Goal: Task Accomplishment & Management: Manage account settings

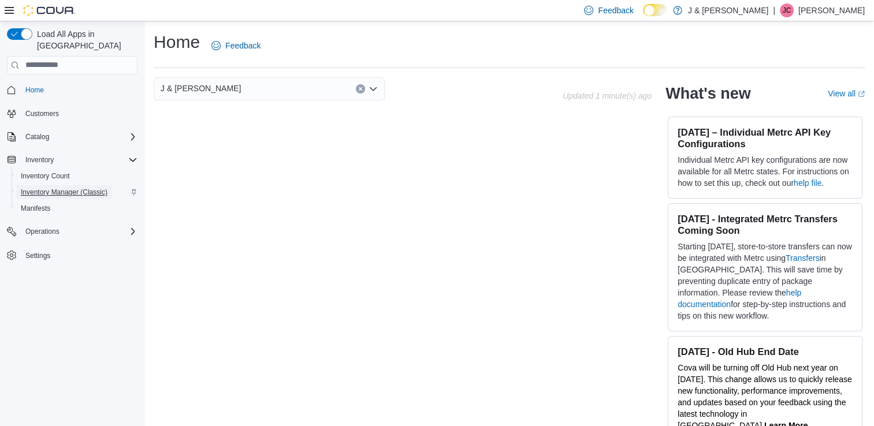
click at [32, 188] on span "Inventory Manager (Classic)" at bounding box center [64, 192] width 87 height 9
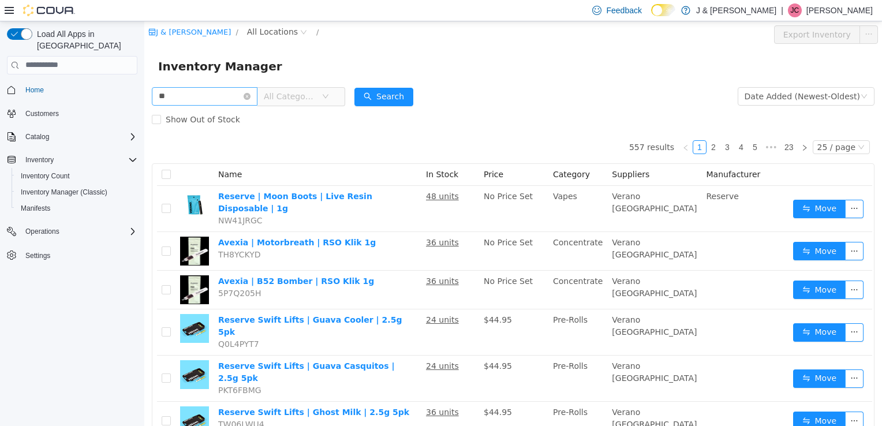
type input "*"
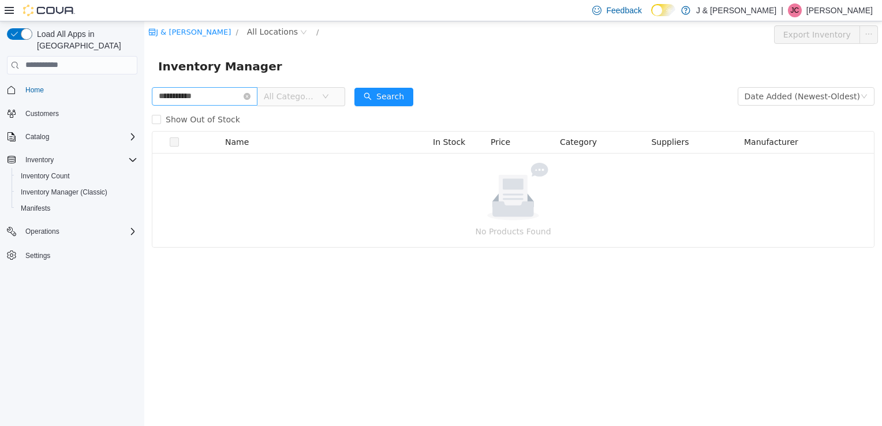
click at [207, 101] on input "**********" at bounding box center [205, 96] width 106 height 18
type input "*"
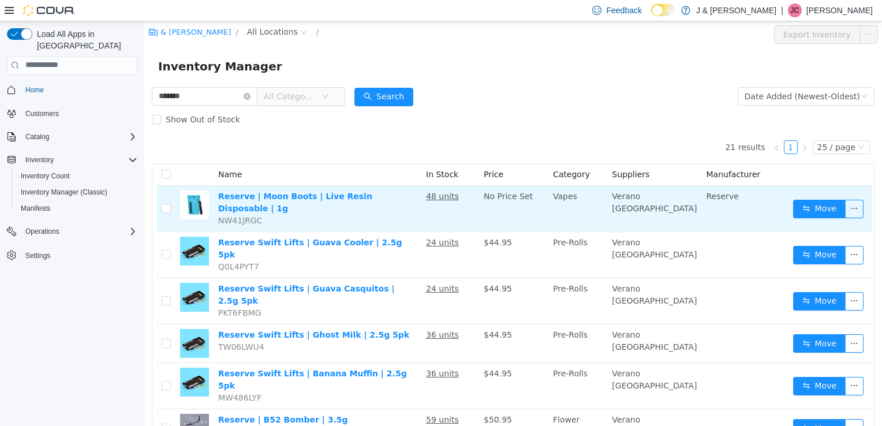
click at [532, 196] on span "No Price Set" at bounding box center [508, 195] width 49 height 9
click at [448, 199] on u "48 units" at bounding box center [442, 195] width 33 height 9
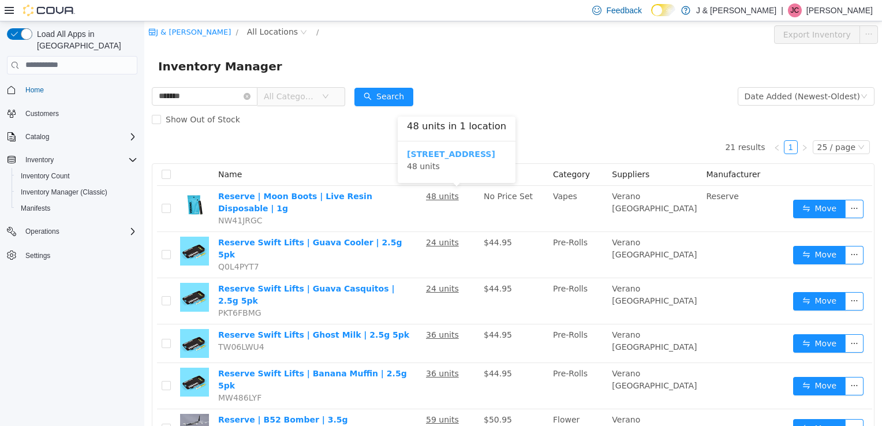
click at [468, 153] on b "3055 Route 23, Oak Ridge" at bounding box center [451, 153] width 88 height 9
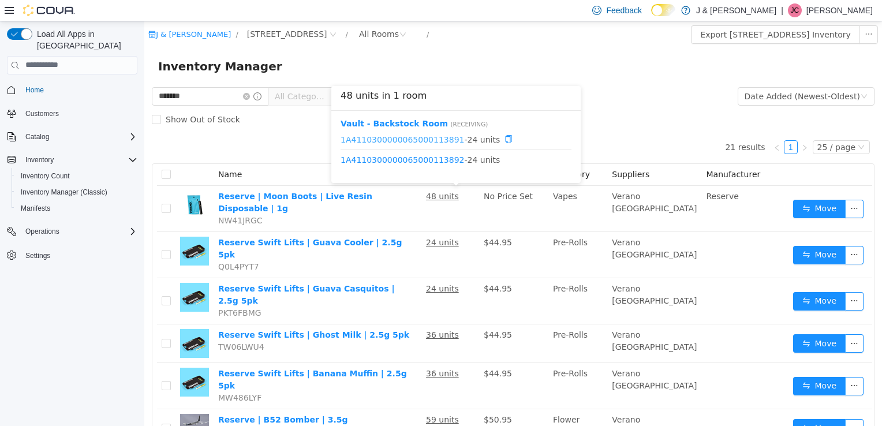
click at [425, 137] on link "1A4110300000065000113891" at bounding box center [403, 138] width 124 height 9
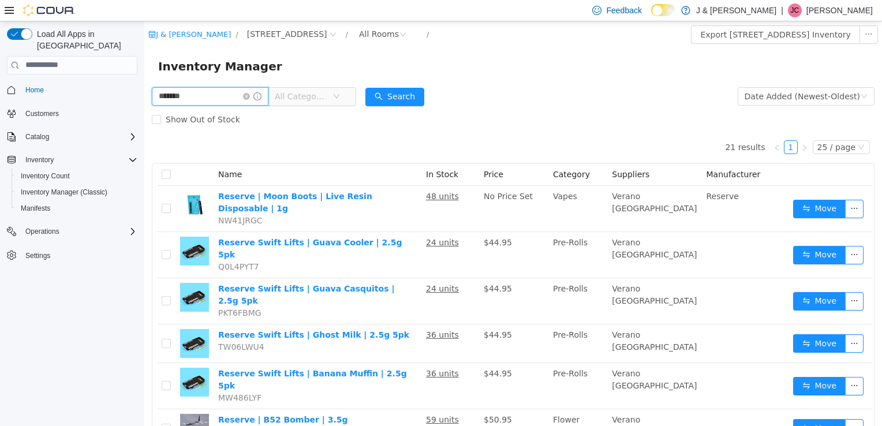
click at [212, 89] on input "*******" at bounding box center [210, 96] width 117 height 18
type input "**********"
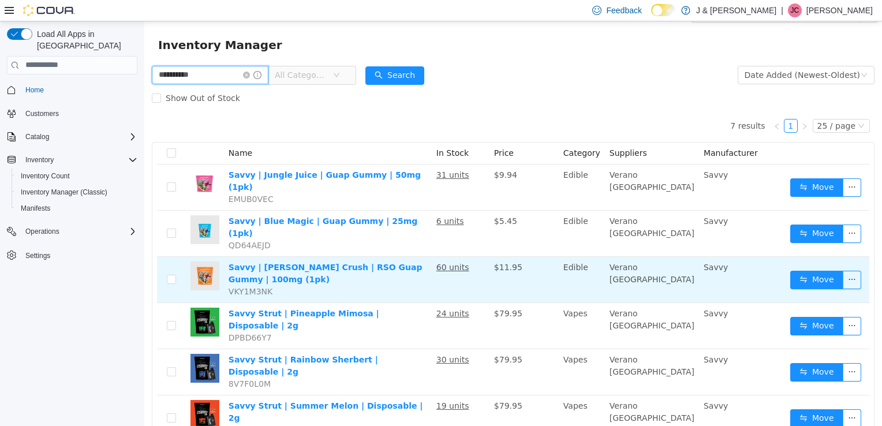
scroll to position [21, 0]
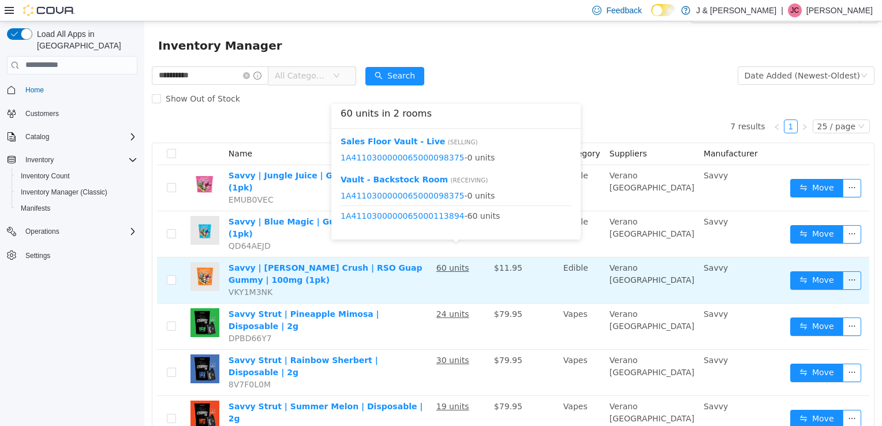
click at [448, 263] on u "60 units" at bounding box center [453, 267] width 33 height 9
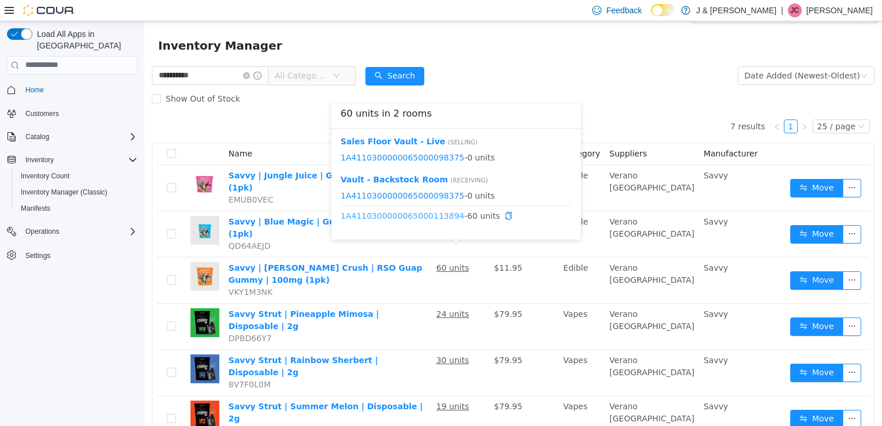
click at [414, 213] on link "1A4110300000065000113894" at bounding box center [403, 215] width 124 height 9
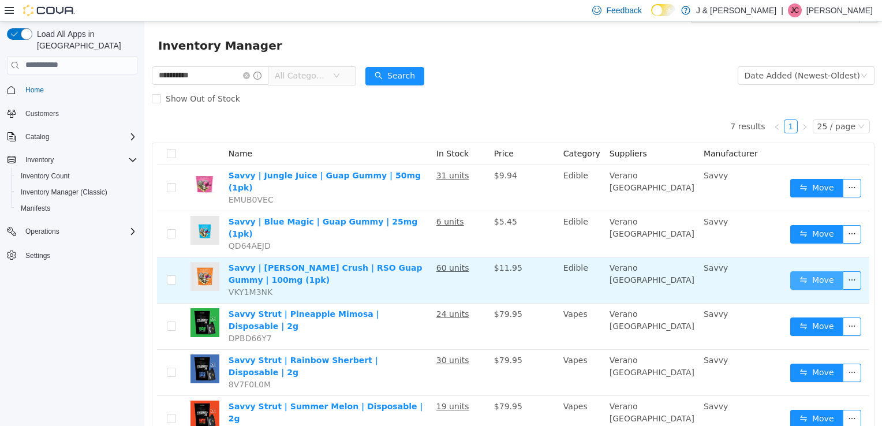
click at [801, 271] on button "Move" at bounding box center [816, 280] width 53 height 18
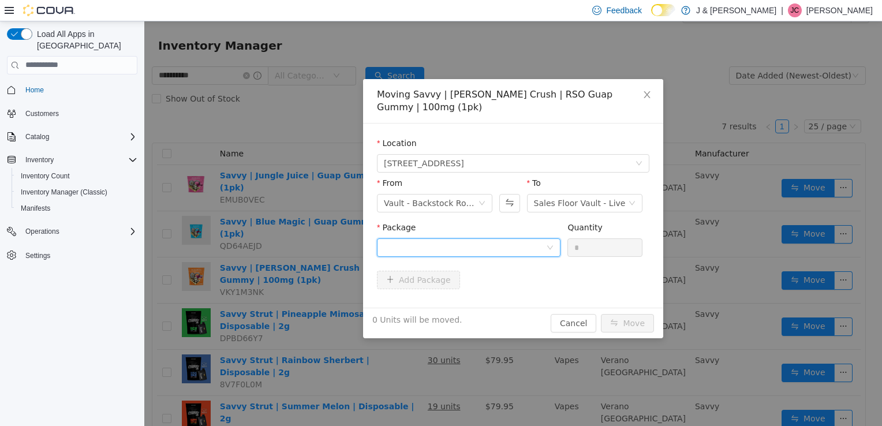
click at [509, 238] on div at bounding box center [465, 246] width 162 height 17
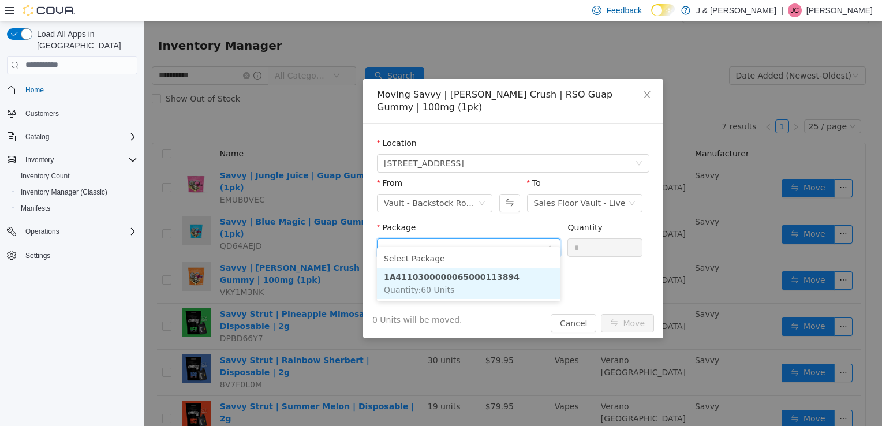
click at [461, 282] on li "1A4110300000065000113894 Quantity : 60 Units" at bounding box center [469, 282] width 184 height 31
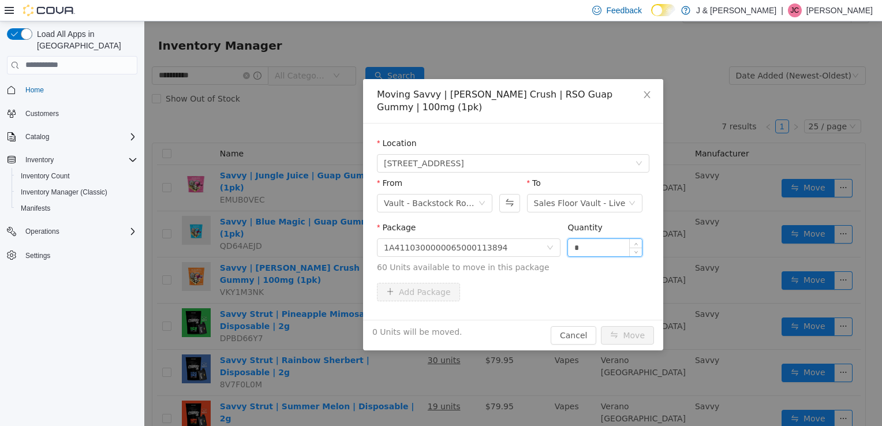
click at [604, 238] on input "*" at bounding box center [605, 246] width 74 height 17
type input "**"
click at [527, 294] on div "Location 3055 Route 23, Oak Ridge From Vault - Backstock Room To Sales Floor Va…" at bounding box center [513, 221] width 300 height 196
click at [624, 326] on button "Move" at bounding box center [627, 335] width 53 height 18
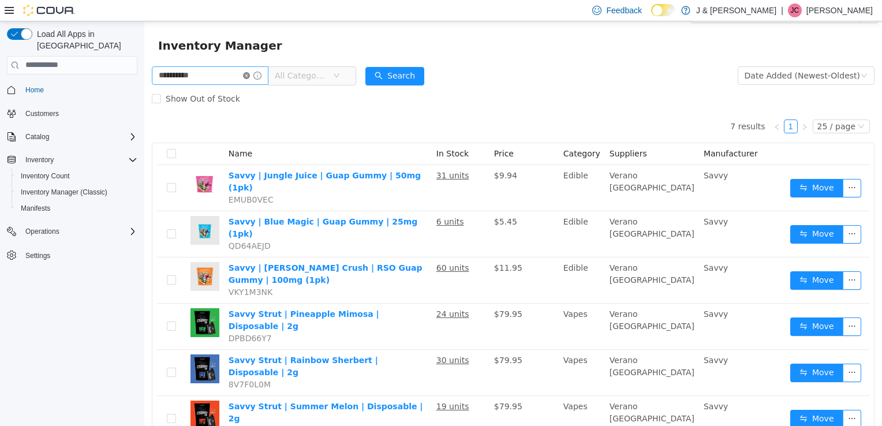
click at [250, 74] on icon "icon: close-circle" at bounding box center [246, 75] width 7 height 7
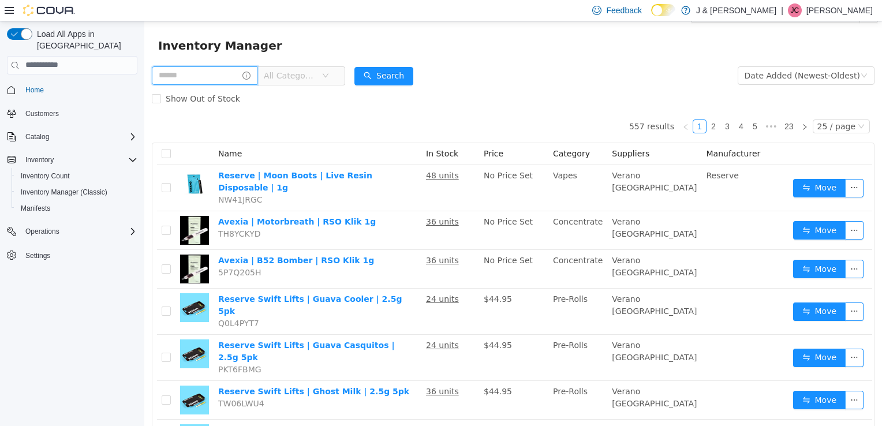
click at [243, 78] on input "text" at bounding box center [205, 75] width 106 height 18
type input "*******"
click at [409, 79] on button "Search" at bounding box center [394, 75] width 59 height 18
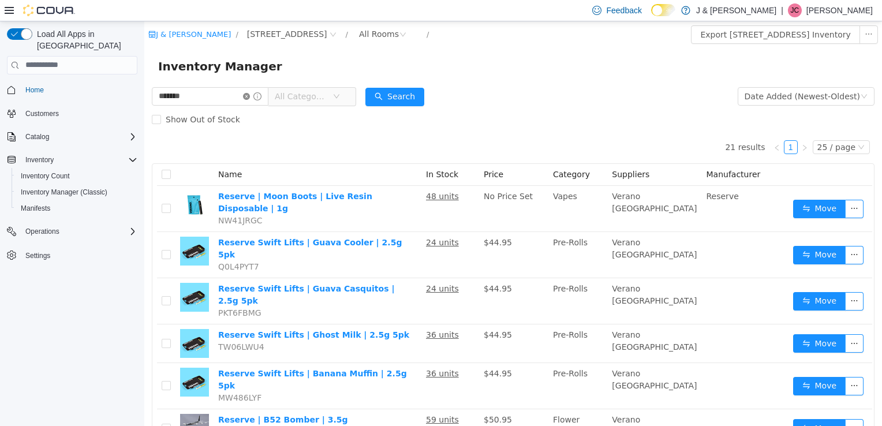
click at [250, 94] on icon "icon: close-circle" at bounding box center [246, 95] width 7 height 7
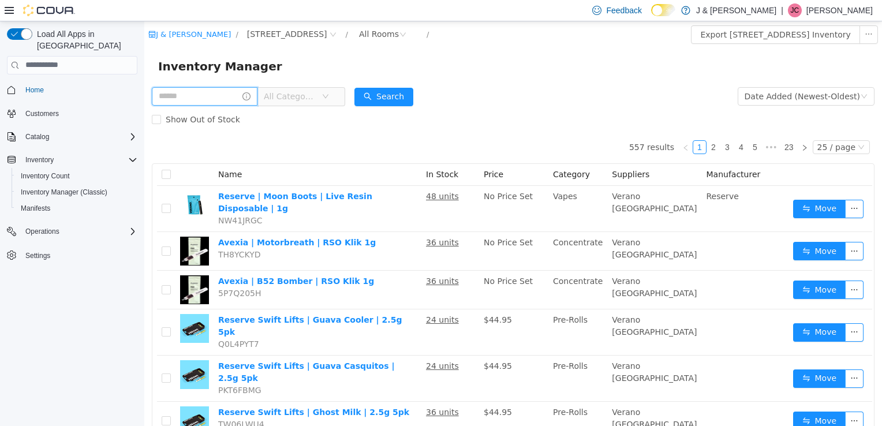
click at [225, 94] on input "text" at bounding box center [205, 96] width 106 height 18
type input "******"
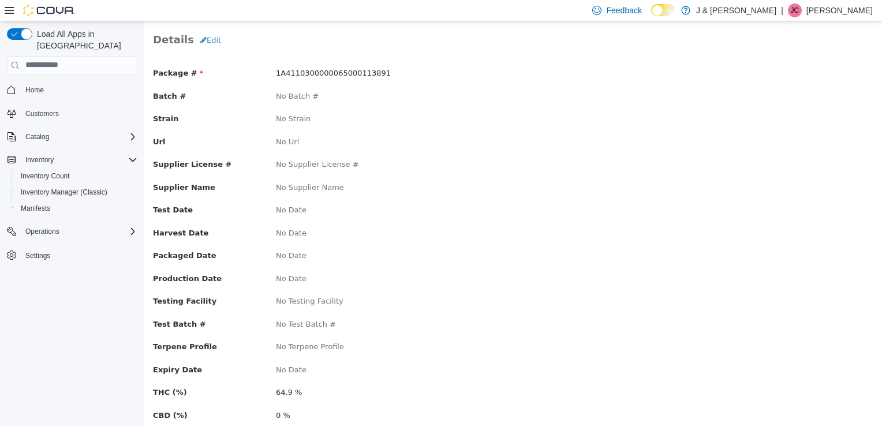
scroll to position [65, 0]
click at [201, 44] on button "Edit" at bounding box center [210, 39] width 33 height 21
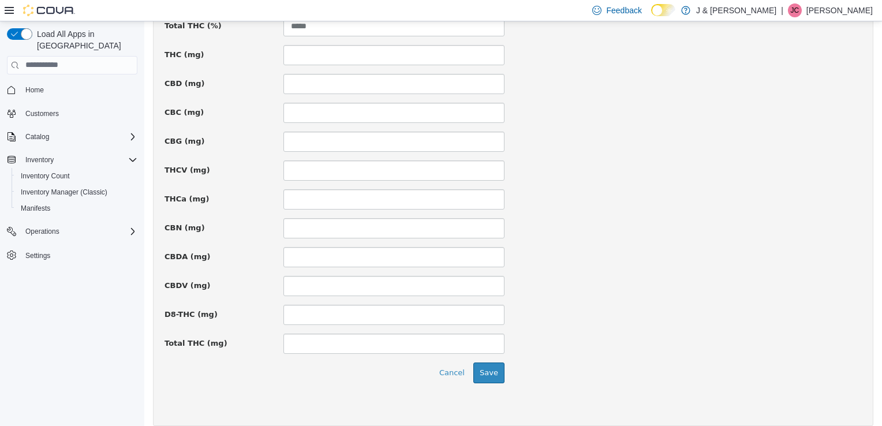
scroll to position [814, 0]
click at [63, 229] on div "Operations" at bounding box center [72, 231] width 130 height 21
drag, startPoint x: 63, startPoint y: 229, endPoint x: 42, endPoint y: 221, distance: 22.3
click at [42, 221] on div "Operations" at bounding box center [72, 231] width 130 height 21
drag, startPoint x: 42, startPoint y: 221, endPoint x: 129, endPoint y: 219, distance: 87.2
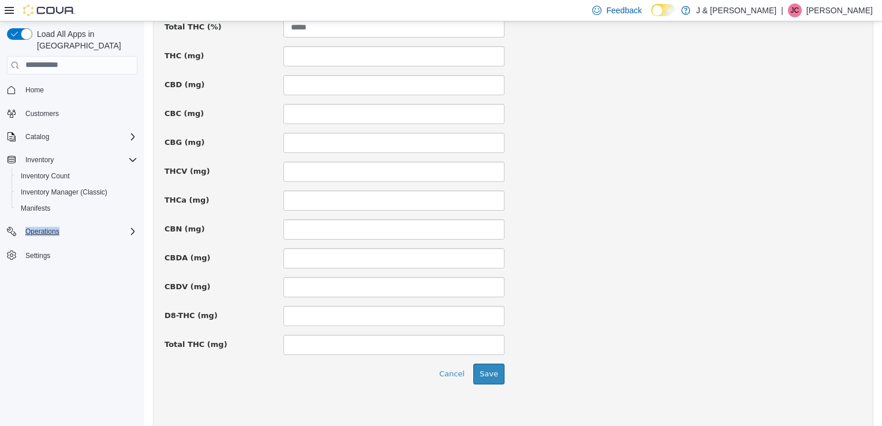
click at [129, 227] on icon "Complex example" at bounding box center [132, 231] width 9 height 9
click at [131, 227] on icon "Complex example" at bounding box center [132, 231] width 9 height 9
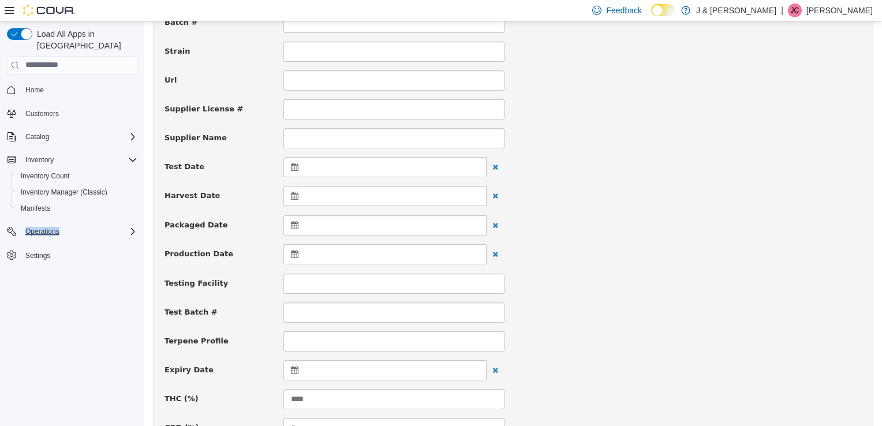
scroll to position [152, 0]
drag, startPoint x: 320, startPoint y: 282, endPoint x: 292, endPoint y: 252, distance: 40.4
click at [292, 252] on icon at bounding box center [297, 255] width 12 height 8
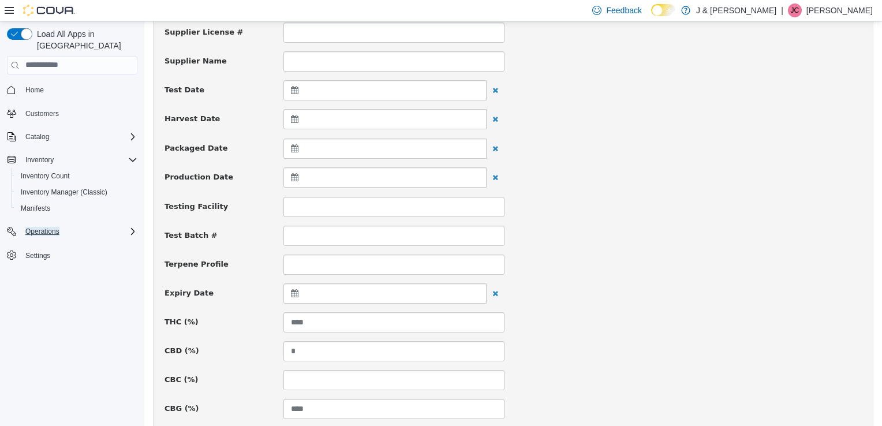
scroll to position [232, 0]
click at [291, 293] on icon at bounding box center [297, 291] width 12 height 8
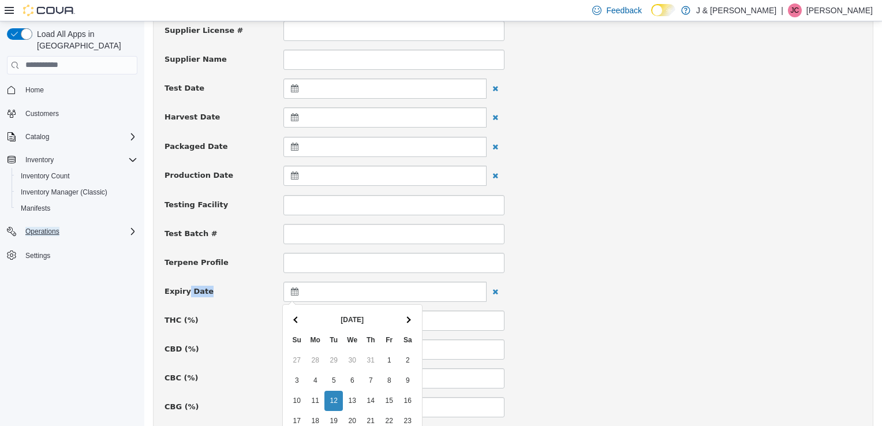
drag, startPoint x: 291, startPoint y: 293, endPoint x: 187, endPoint y: 294, distance: 103.9
click at [187, 294] on div "Expiry Date" at bounding box center [513, 291] width 715 height 21
click at [406, 319] on span at bounding box center [408, 319] width 6 height 6
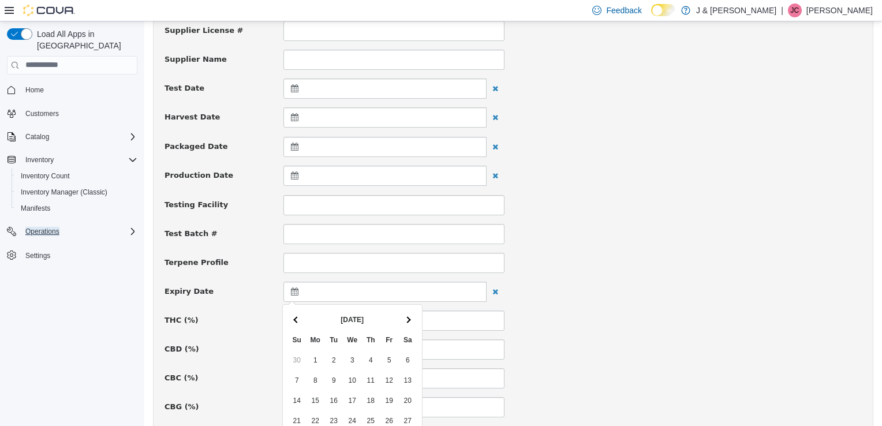
click at [406, 319] on span at bounding box center [408, 319] width 6 height 6
drag, startPoint x: 406, startPoint y: 319, endPoint x: 378, endPoint y: 309, distance: 30.1
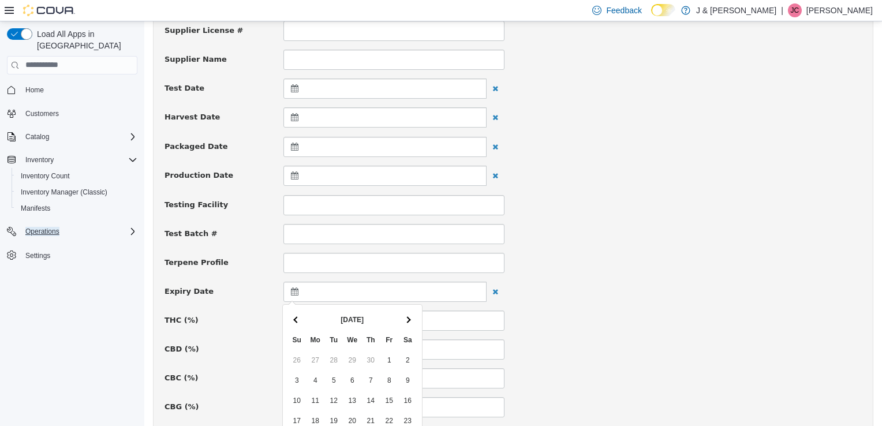
click at [378, 309] on th "May 2026" at bounding box center [352, 319] width 92 height 20
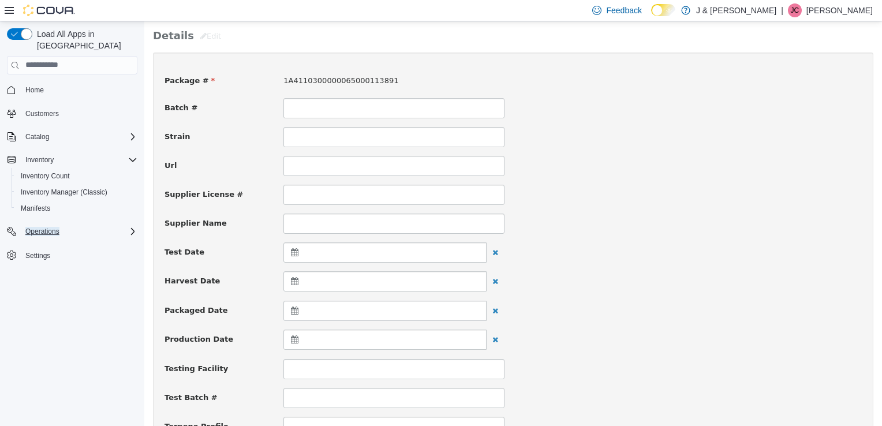
scroll to position [0, 0]
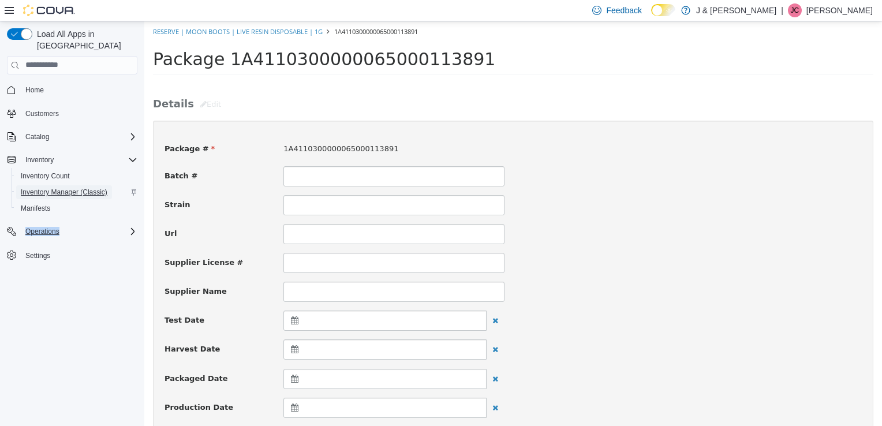
click at [69, 188] on span "Inventory Manager (Classic)" at bounding box center [64, 192] width 87 height 9
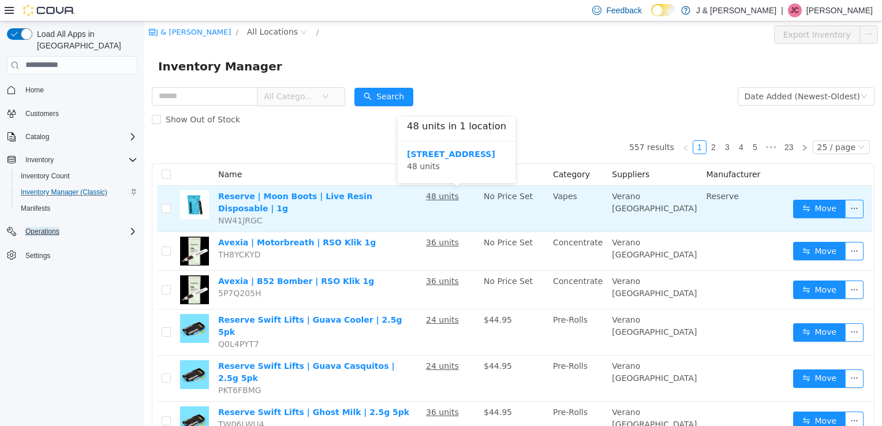
click at [450, 197] on u "48 units" at bounding box center [442, 195] width 33 height 9
click at [450, 199] on u "48 units" at bounding box center [442, 195] width 33 height 9
click at [455, 197] on u "48 units" at bounding box center [442, 195] width 33 height 9
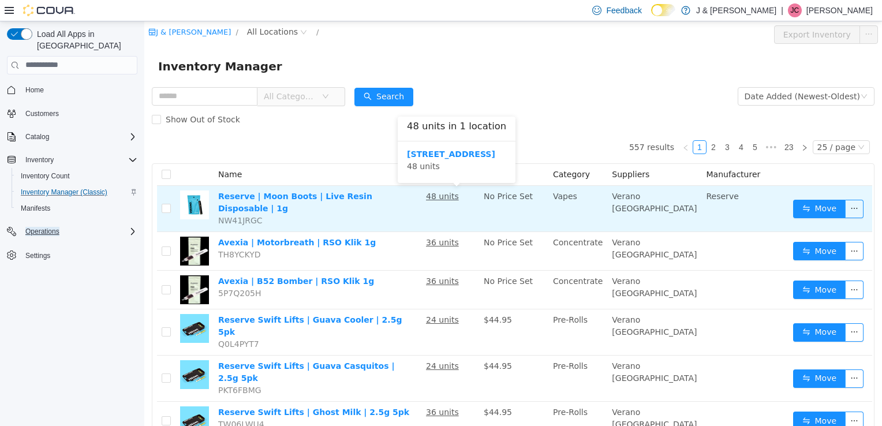
click at [454, 200] on u "48 units" at bounding box center [442, 195] width 33 height 9
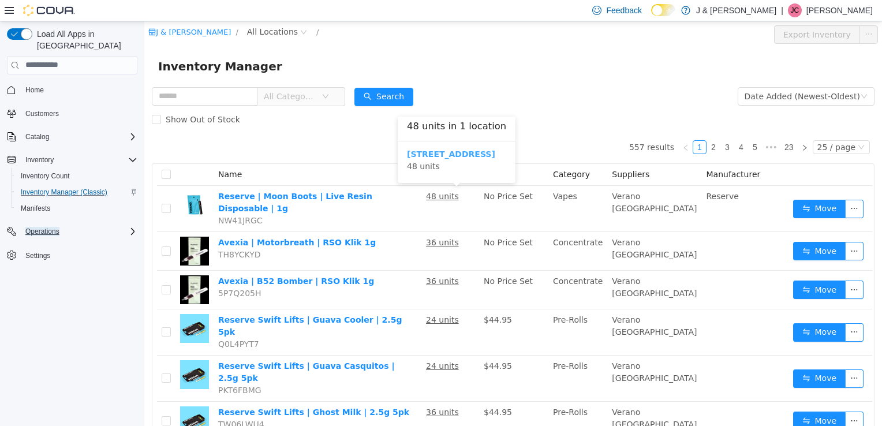
click at [472, 152] on b "3055 Route 23, Oak Ridge" at bounding box center [451, 153] width 88 height 9
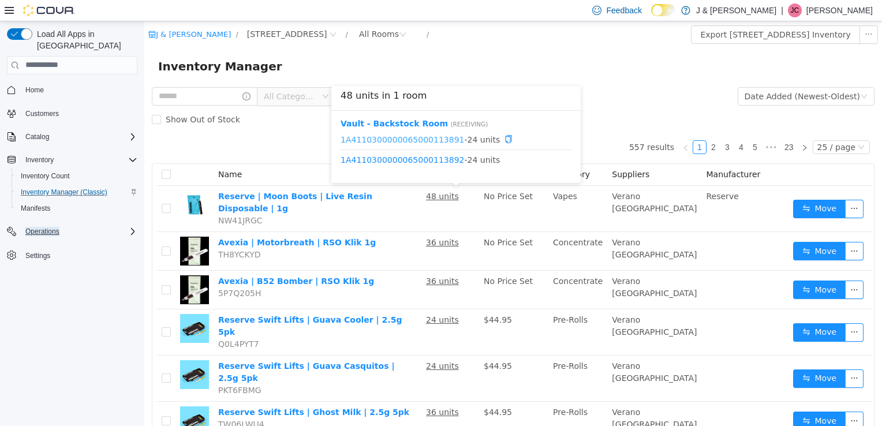
click at [425, 139] on link "1A4110300000065000113891" at bounding box center [403, 138] width 124 height 9
click at [426, 139] on link "1A4110300000065000113891" at bounding box center [403, 138] width 124 height 9
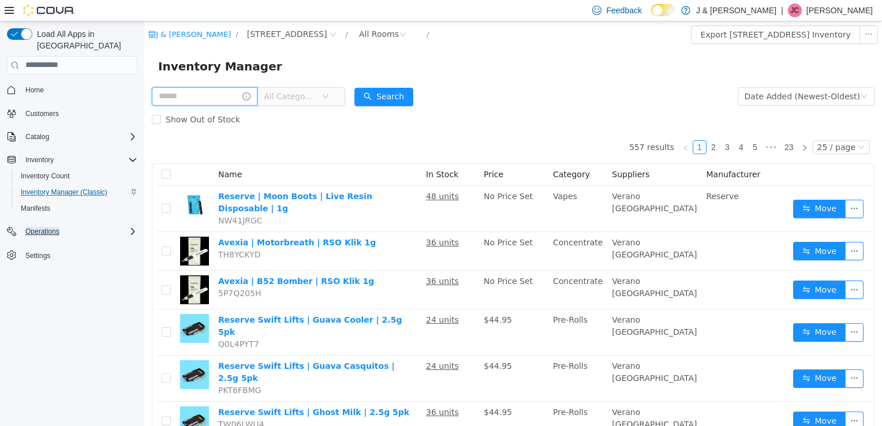
click at [181, 98] on input "text" at bounding box center [205, 96] width 106 height 18
type input "*****"
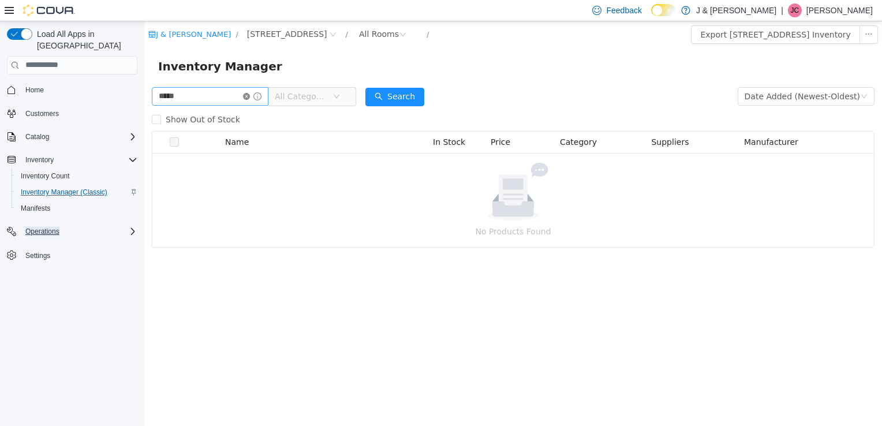
click at [250, 95] on icon "icon: close-circle" at bounding box center [246, 95] width 7 height 7
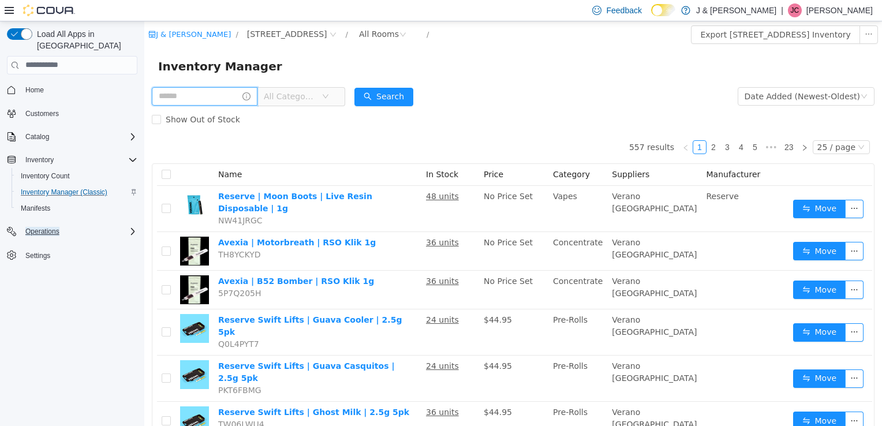
click at [206, 96] on input "text" at bounding box center [205, 96] width 106 height 18
type input "****"
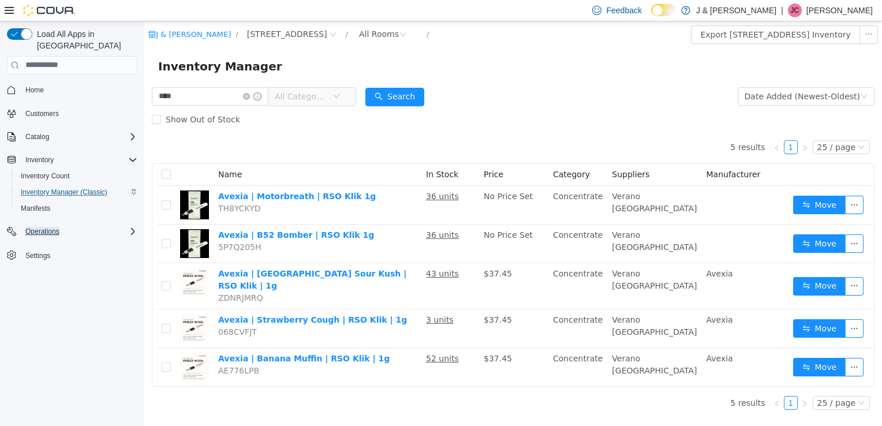
click at [536, 102] on form "**** All Categories Date Added (Newest-Oldest) Search Show Out of Stock" at bounding box center [513, 107] width 723 height 46
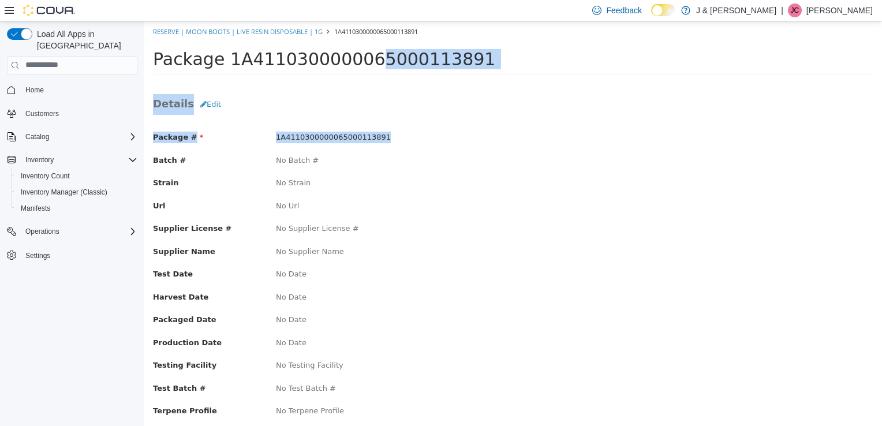
drag, startPoint x: 144, startPoint y: 21, endPoint x: 219, endPoint y: 52, distance: 81.3
click at [219, 52] on div "Reserve | Moon Boots | Live Resin Disposable | 1g 1A4110300000065000113891 Pack…" at bounding box center [513, 327] width 738 height 612
drag, startPoint x: 219, startPoint y: 52, endPoint x: 287, endPoint y: 120, distance: 95.5
click at [287, 120] on div "Details Edit Package # 1A4110300000065000113891 Batch # No Batch # Strain No St…" at bounding box center [513, 358] width 721 height 528
click at [283, 120] on div "Package # 1A4110300000065000113891 Batch # No Batch # Strain No Strain Url No U…" at bounding box center [513, 370] width 721 height 501
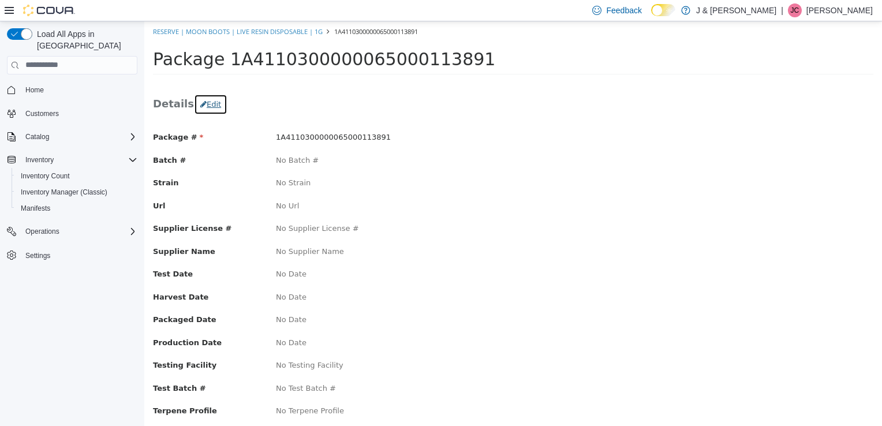
click at [217, 107] on button "Edit" at bounding box center [210, 104] width 33 height 21
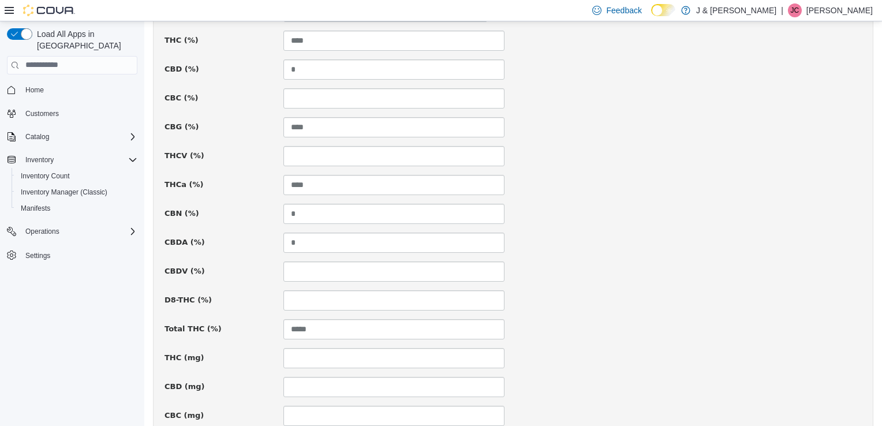
scroll to position [513, 0]
click at [308, 325] on input "*****" at bounding box center [393, 328] width 221 height 20
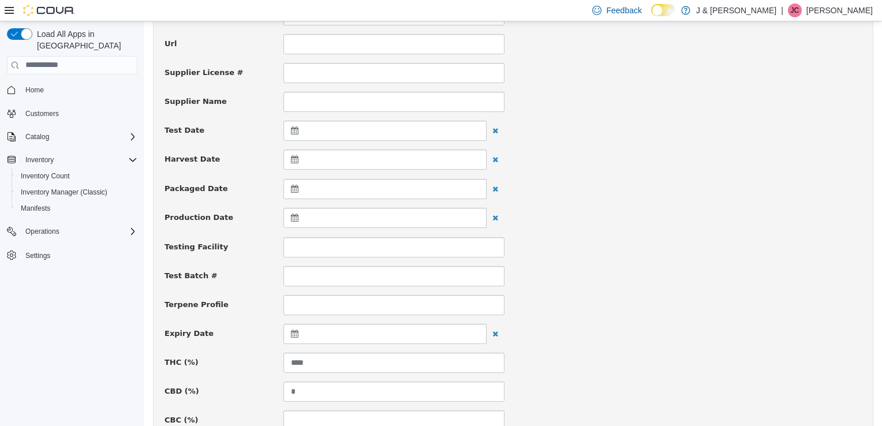
scroll to position [192, 0]
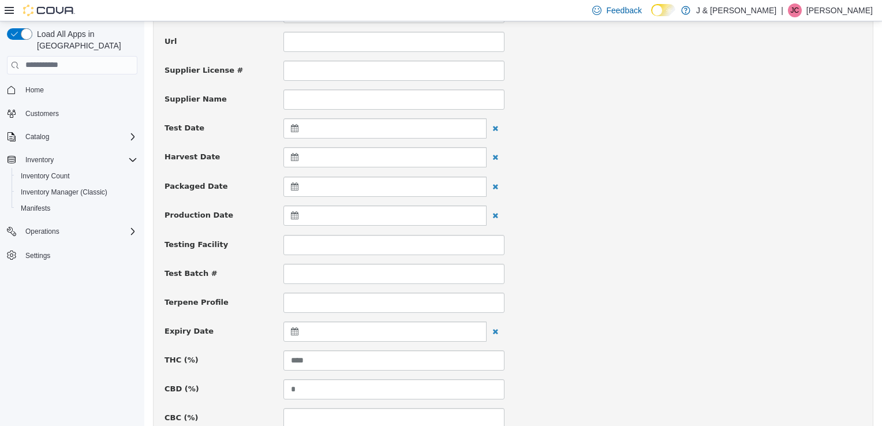
click at [292, 328] on icon at bounding box center [297, 331] width 12 height 8
click at [404, 355] on th at bounding box center [407, 359] width 18 height 20
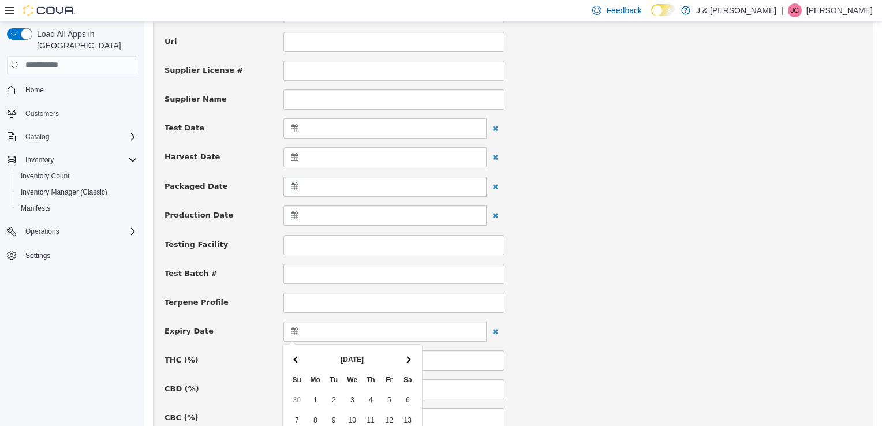
click at [404, 355] on th at bounding box center [407, 359] width 18 height 20
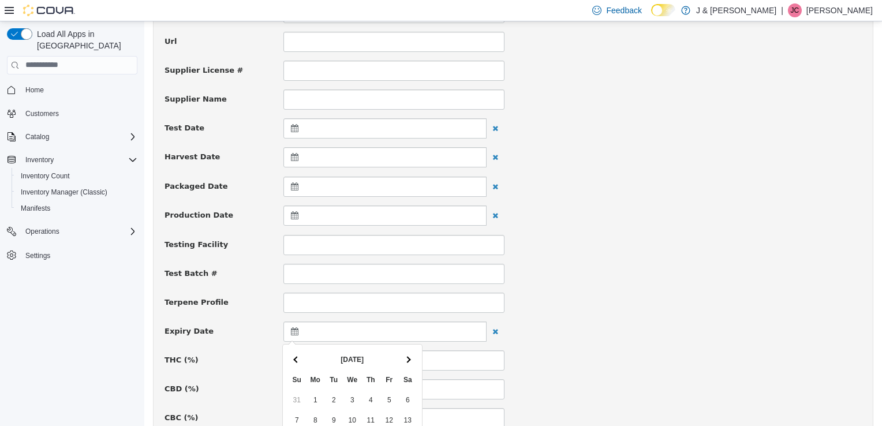
click at [404, 355] on th at bounding box center [407, 359] width 18 height 20
click at [302, 354] on th at bounding box center [297, 359] width 18 height 20
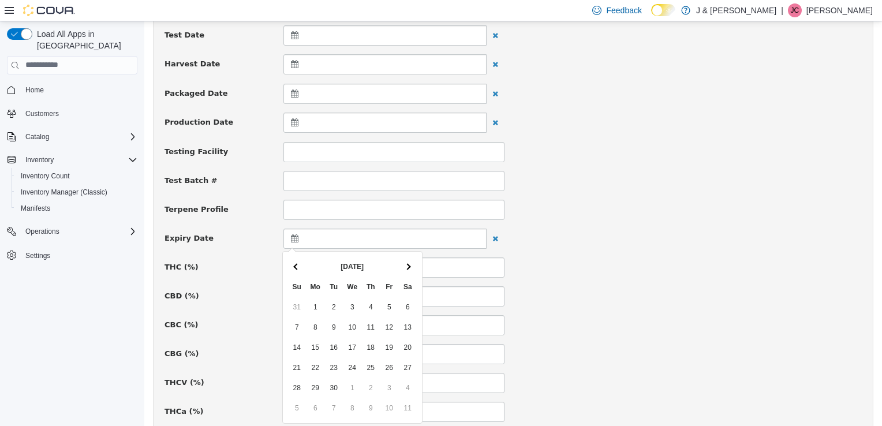
scroll to position [285, 0]
click at [570, 286] on div "CBD (%) *" at bounding box center [513, 296] width 715 height 20
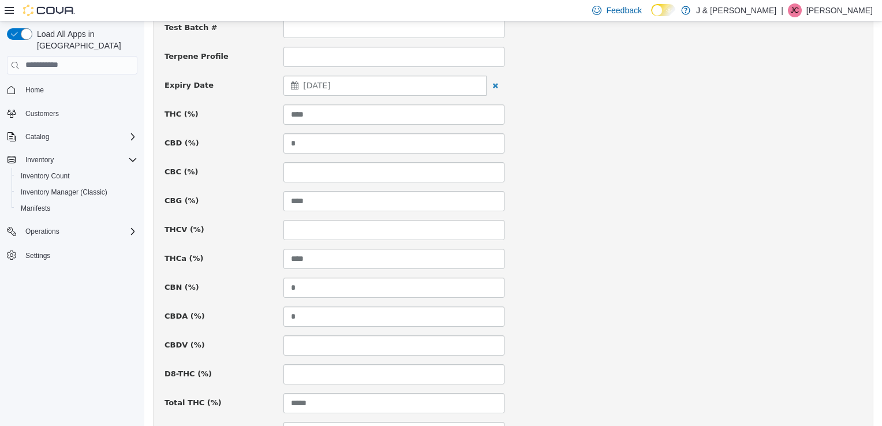
scroll to position [439, 0]
click at [334, 254] on input "****" at bounding box center [393, 258] width 221 height 20
click at [327, 111] on input "****" at bounding box center [393, 113] width 221 height 20
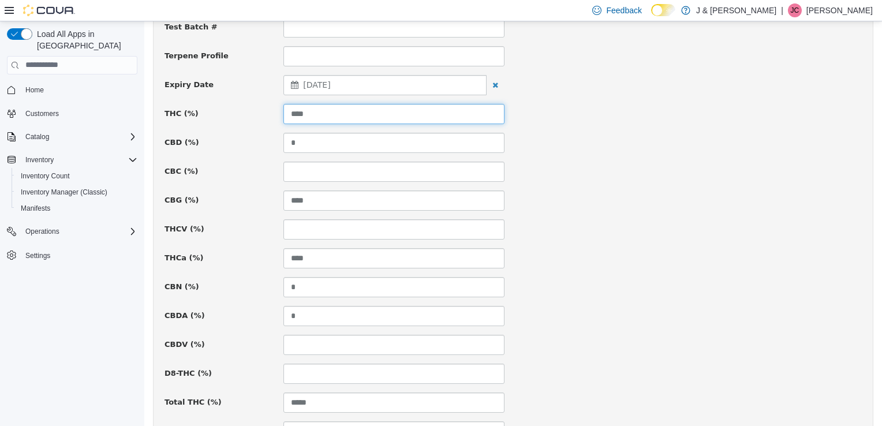
click at [327, 111] on input "****" at bounding box center [393, 113] width 221 height 20
type input "****"
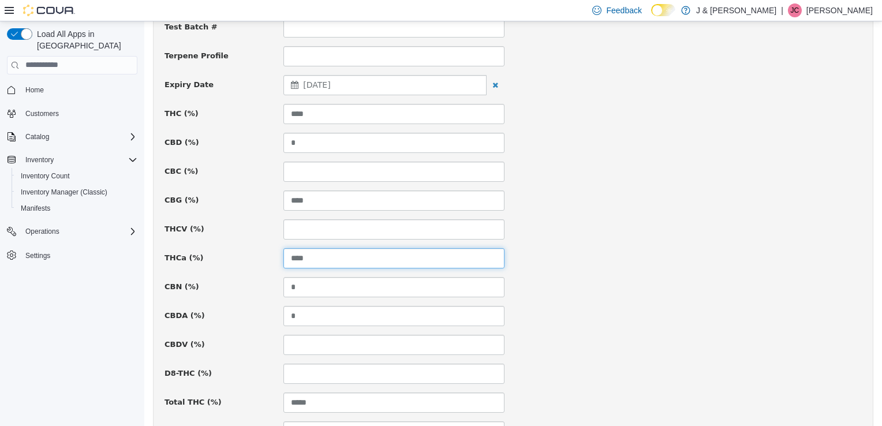
click at [319, 258] on input "****" at bounding box center [393, 258] width 221 height 20
type input "*"
click at [202, 237] on div "Package # 1A4110300000065000113891 Batch # Strain Url Supplier License # Suppli…" at bounding box center [513, 236] width 697 height 1086
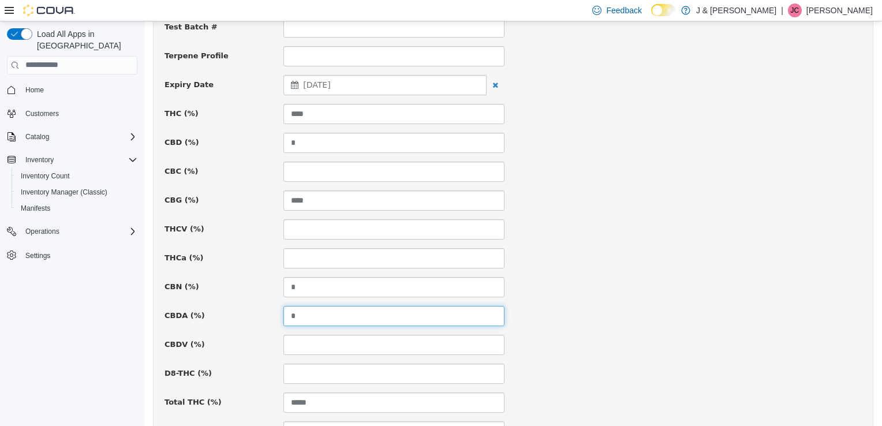
click at [340, 312] on input "*" at bounding box center [393, 315] width 221 height 20
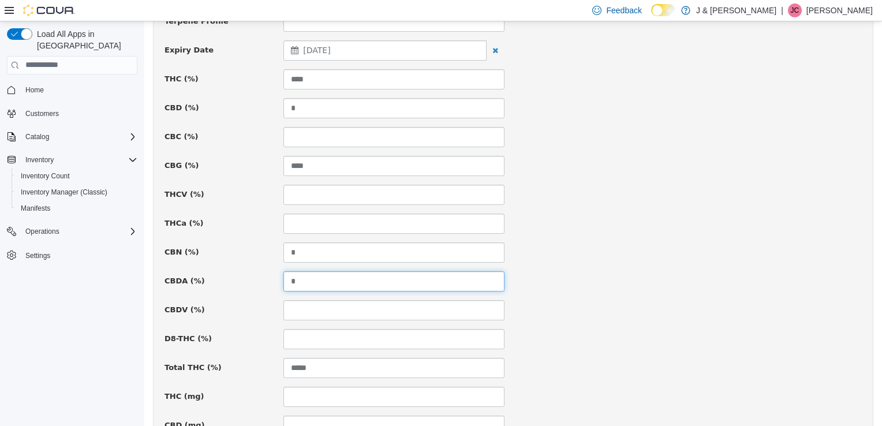
scroll to position [476, 0]
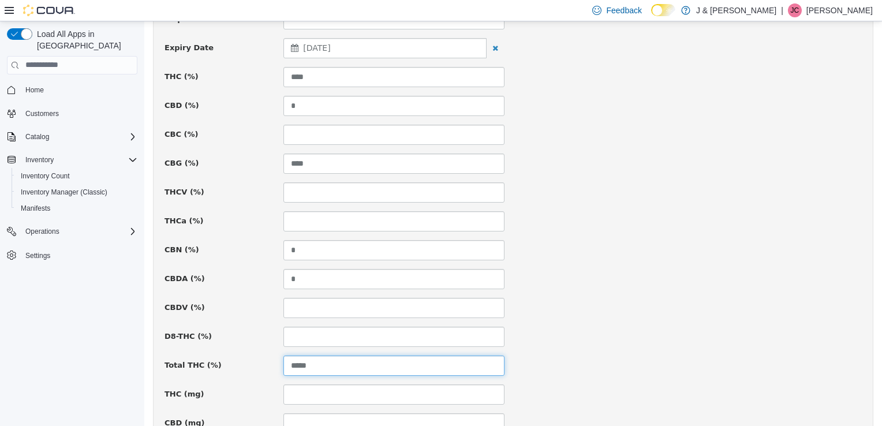
click at [326, 357] on input "*****" at bounding box center [393, 365] width 221 height 20
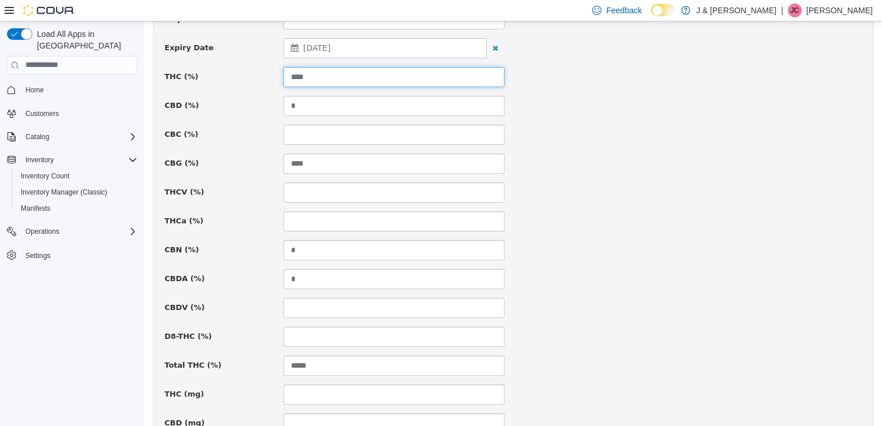
click at [342, 81] on input "****" at bounding box center [393, 76] width 221 height 20
type input "*****"
click at [578, 159] on div "CBG (%) ****" at bounding box center [513, 163] width 715 height 20
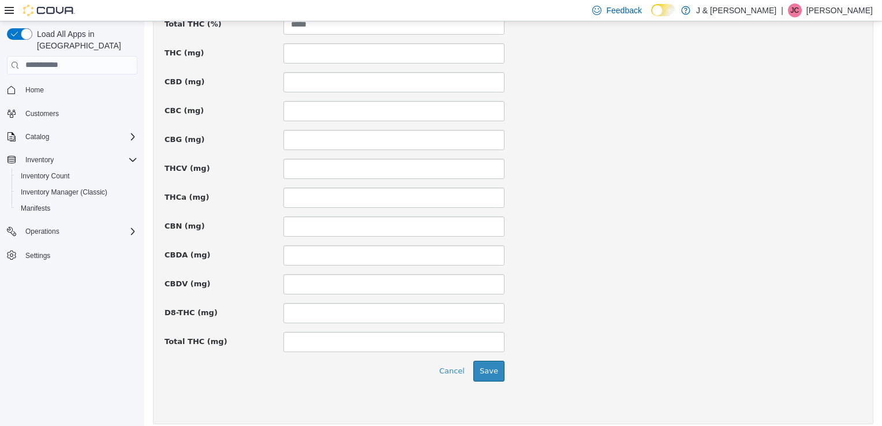
scroll to position [816, 0]
click at [490, 370] on button "Save" at bounding box center [488, 371] width 31 height 21
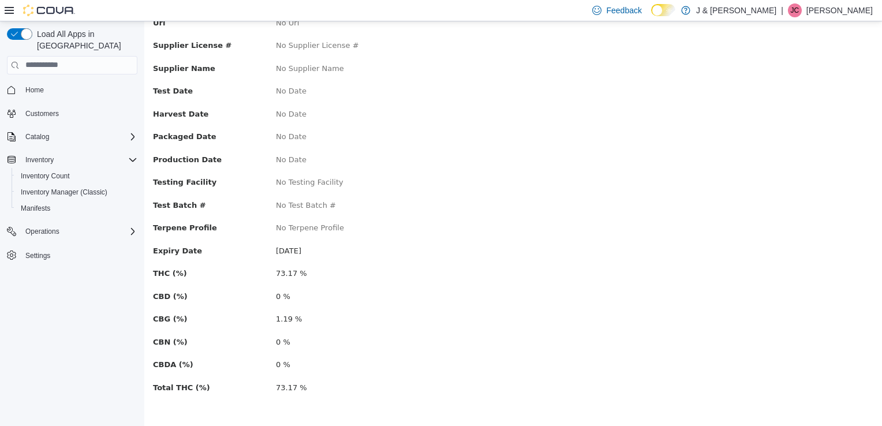
scroll to position [0, 0]
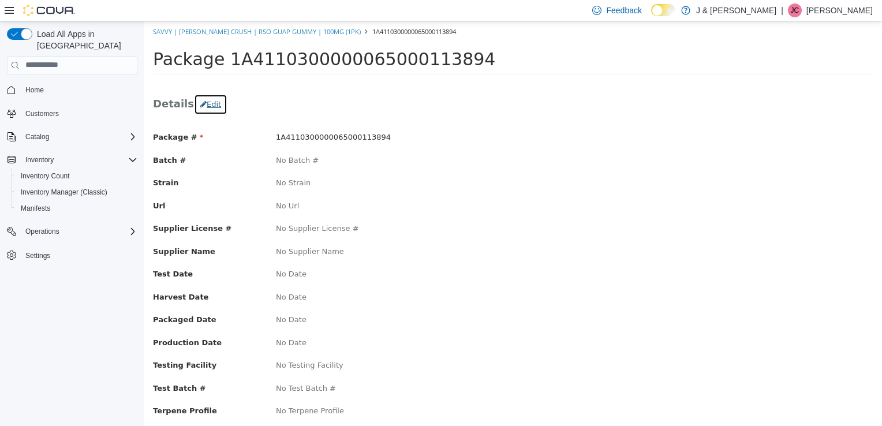
click at [202, 103] on button "Edit" at bounding box center [210, 104] width 33 height 21
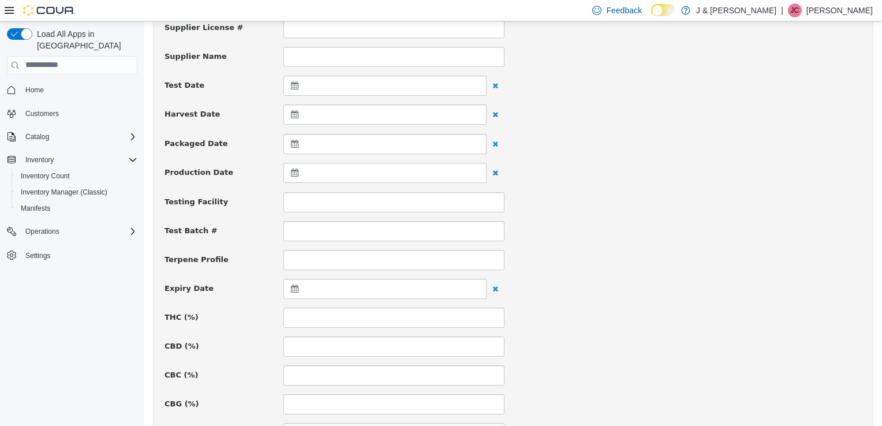
scroll to position [234, 0]
click at [294, 289] on icon at bounding box center [297, 289] width 12 height 8
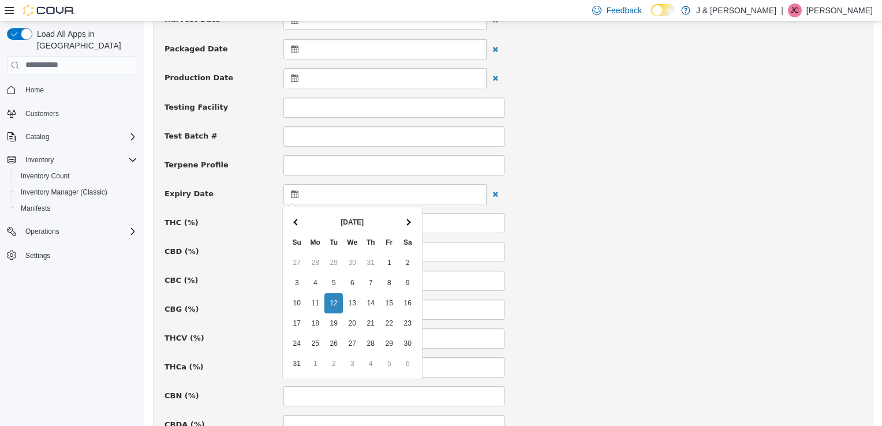
scroll to position [331, 0]
click at [406, 214] on th at bounding box center [407, 220] width 18 height 20
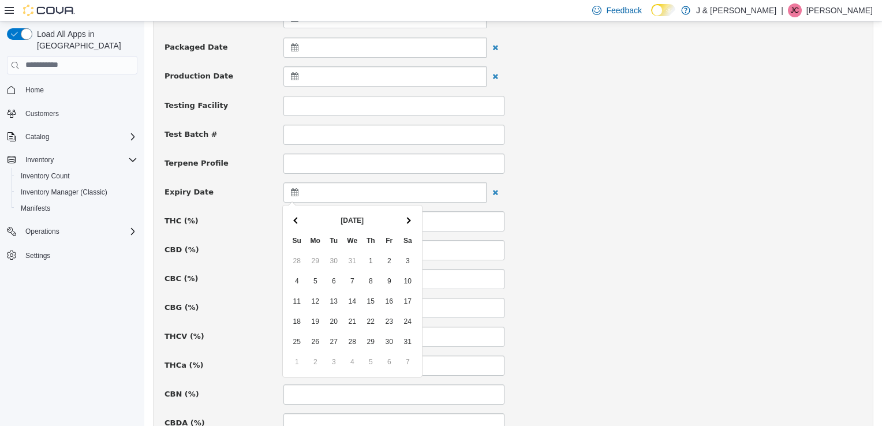
click at [406, 214] on th at bounding box center [407, 220] width 18 height 20
click at [297, 217] on span at bounding box center [297, 220] width 6 height 6
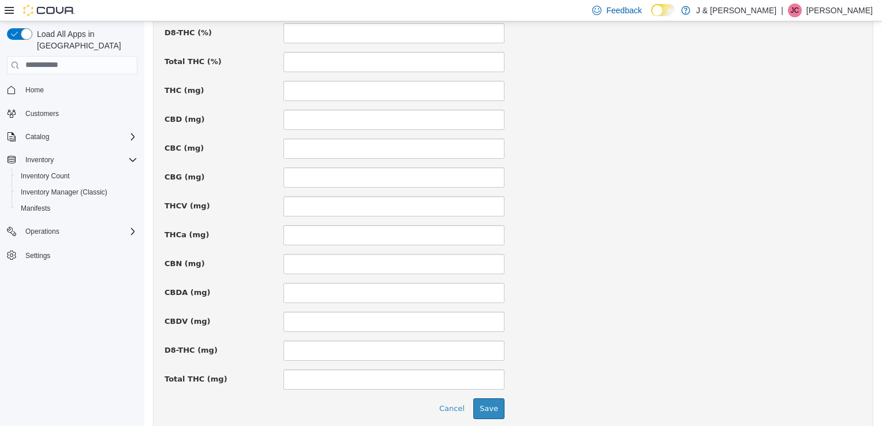
scroll to position [824, 0]
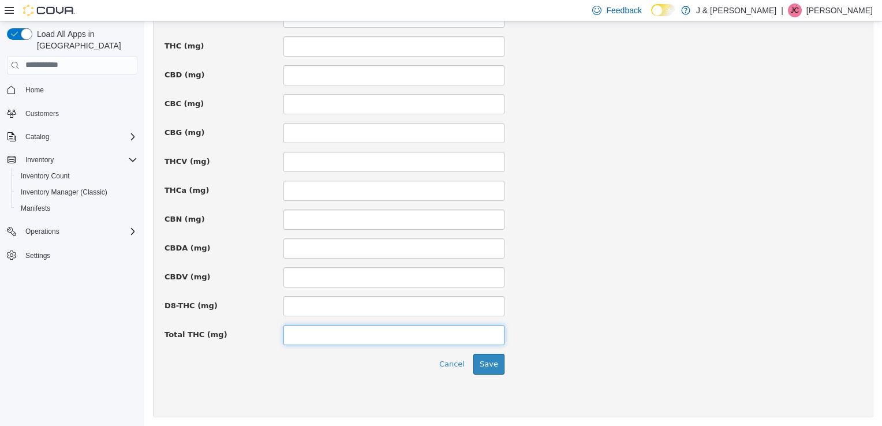
click at [326, 329] on input at bounding box center [393, 334] width 221 height 20
type input "***"
click at [490, 365] on button "Save" at bounding box center [488, 363] width 31 height 21
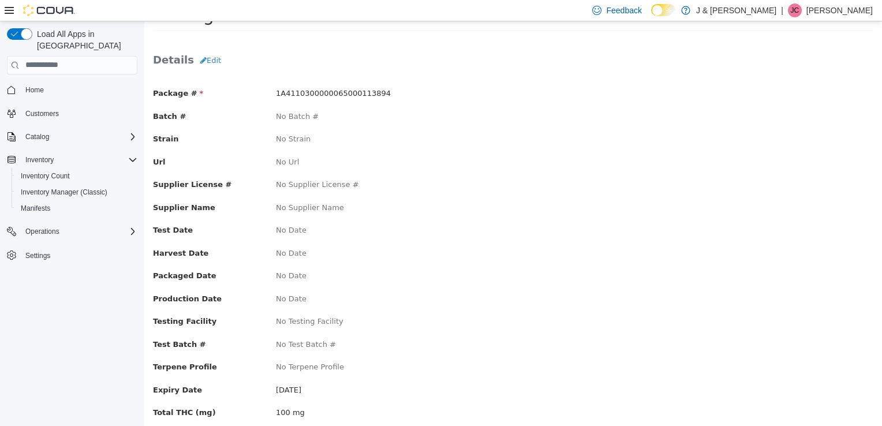
scroll to position [0, 0]
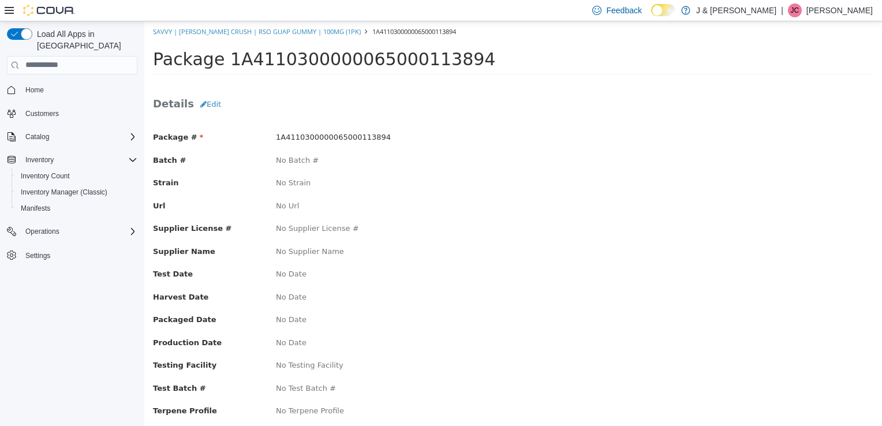
click at [259, 39] on ol "Savvy | [PERSON_NAME] Crush | RSO Guap Gummy | 100mg (1pk) 1A411030000006500011…" at bounding box center [513, 31] width 738 height 21
click at [251, 30] on link "Savvy | [PERSON_NAME] Crush | RSO Guap Gummy | 100mg (1pk)" at bounding box center [257, 31] width 208 height 9
